Goal: Information Seeking & Learning: Learn about a topic

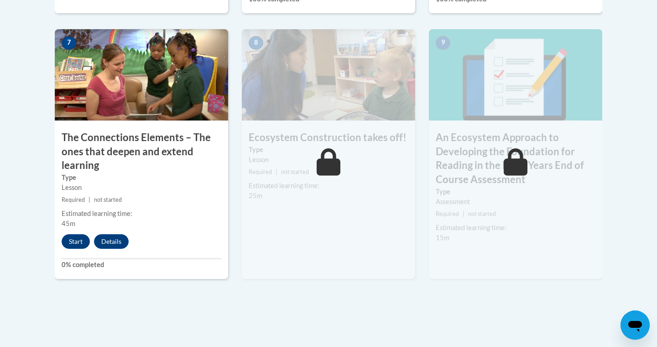
scroll to position [804, 0]
click at [71, 242] on button "Start" at bounding box center [76, 240] width 28 height 15
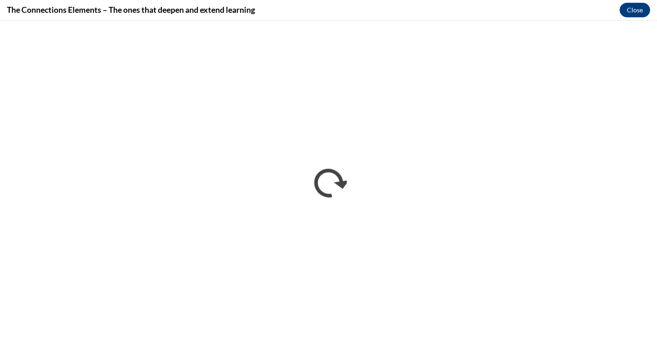
scroll to position [0, 0]
